Goal: Task Accomplishment & Management: Use online tool/utility

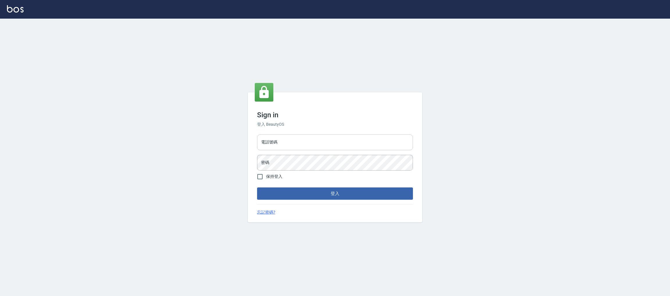
click at [324, 142] on input "電話號碼" at bounding box center [335, 142] width 156 height 16
type input "0981921116"
click at [257, 187] on button "登入" at bounding box center [335, 193] width 156 height 12
